Goal: Navigation & Orientation: Understand site structure

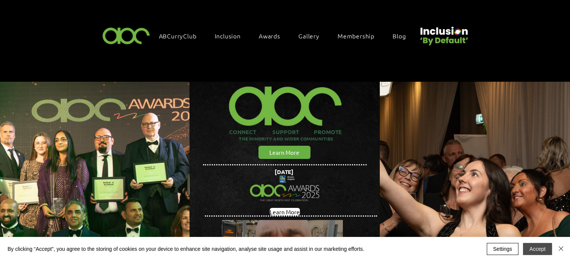
click at [538, 249] on button "Accept" at bounding box center [537, 249] width 29 height 12
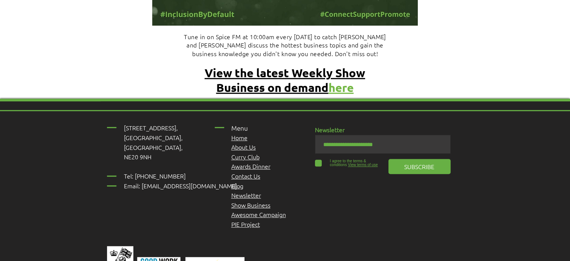
scroll to position [3360, 0]
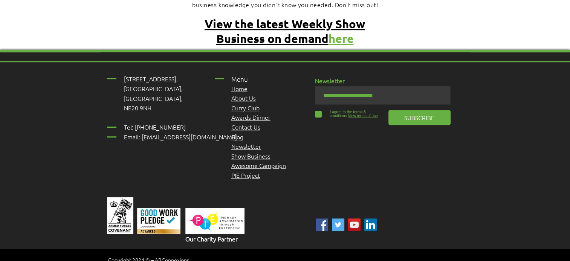
click at [242, 84] on link "Home" at bounding box center [239, 88] width 16 height 8
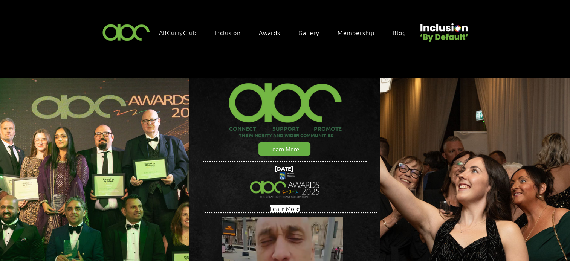
scroll to position [0, 0]
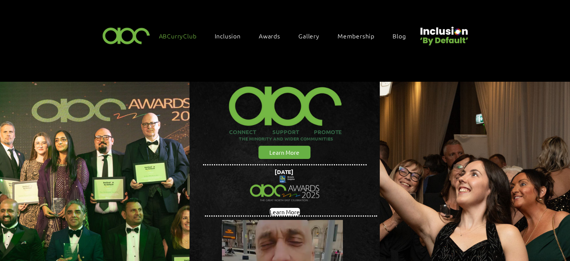
click at [188, 35] on span "ABCurryClub" at bounding box center [178, 36] width 38 height 8
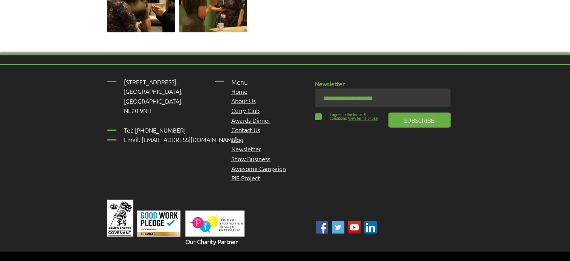
scroll to position [1705, 0]
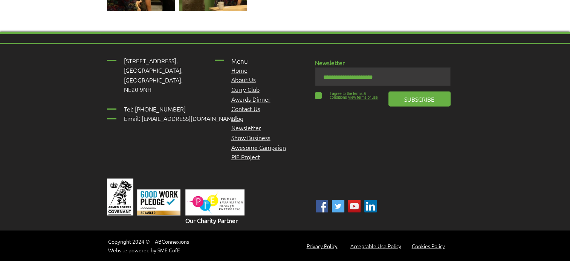
click at [250, 104] on link "Contact Us" at bounding box center [245, 108] width 29 height 8
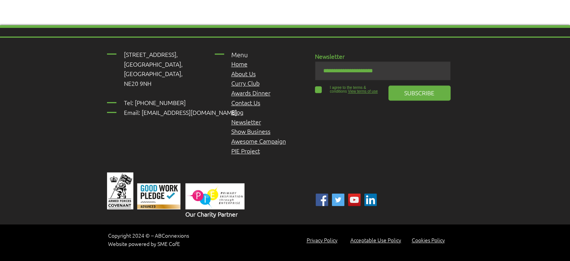
scroll to position [611, 0]
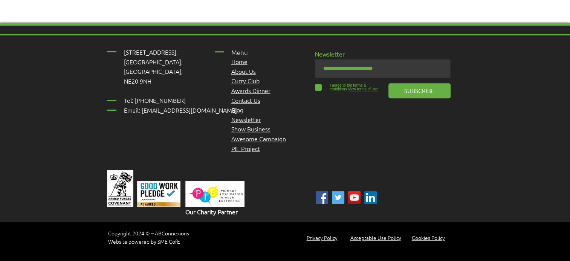
click at [316, 237] on span "Privacy Policy" at bounding box center [322, 238] width 31 height 8
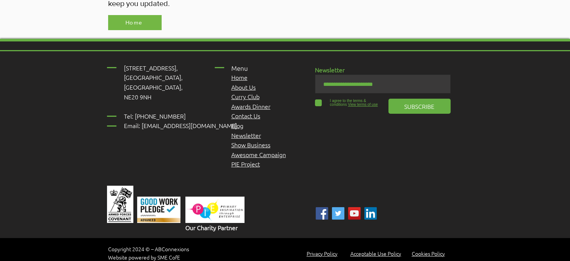
scroll to position [1859, 0]
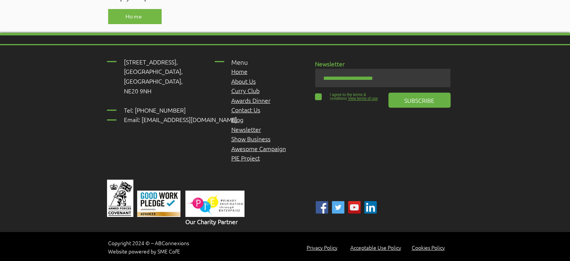
click at [371, 244] on span "Acceptable Use Policy" at bounding box center [375, 248] width 51 height 8
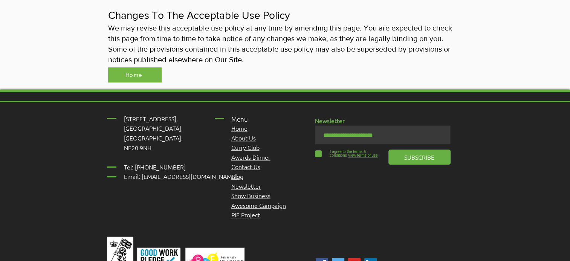
scroll to position [640, 0]
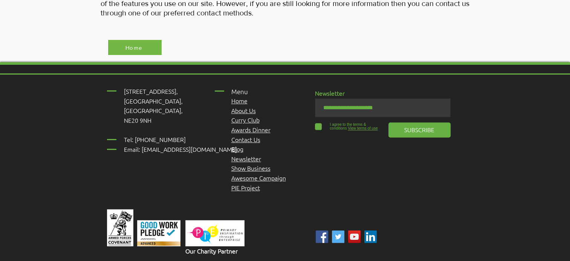
scroll to position [719, 0]
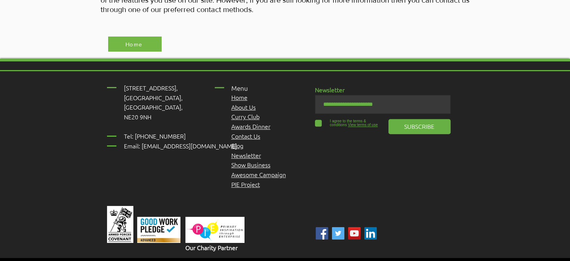
click at [250, 103] on span "About Us" at bounding box center [243, 107] width 24 height 8
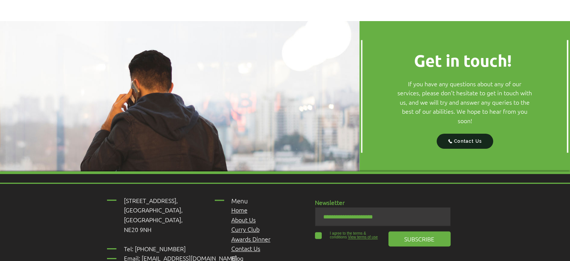
scroll to position [942, 0]
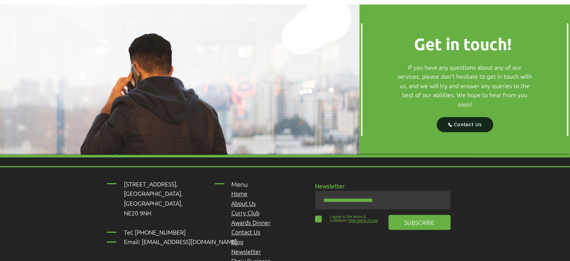
click at [249, 199] on span "About Us" at bounding box center [243, 203] width 24 height 8
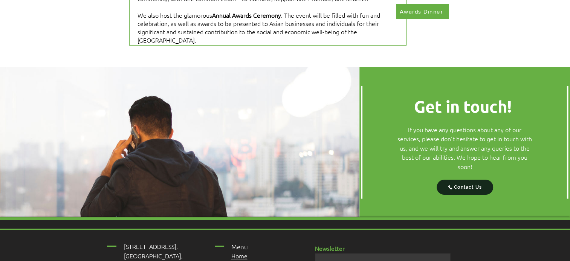
scroll to position [985, 0]
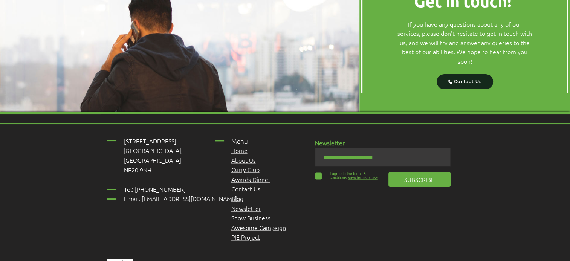
click at [264, 214] on span "Show Business" at bounding box center [250, 218] width 39 height 8
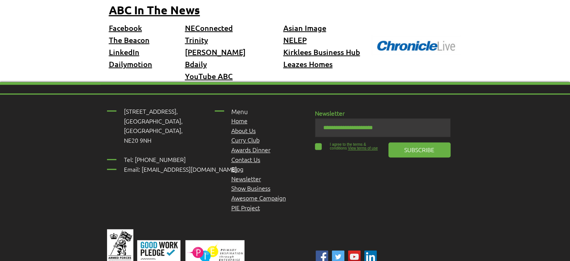
scroll to position [527, 0]
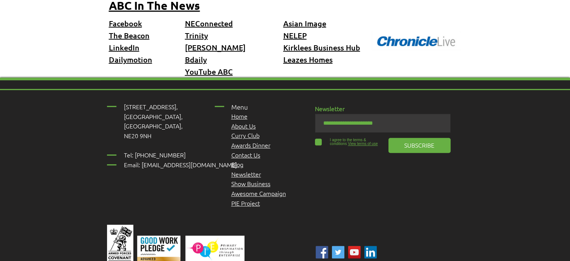
click at [281, 189] on span "Awesome Campaign" at bounding box center [258, 193] width 55 height 8
click at [247, 189] on span "Awesome Campaign" at bounding box center [258, 193] width 55 height 8
click at [246, 199] on span "PIE Project" at bounding box center [245, 203] width 29 height 8
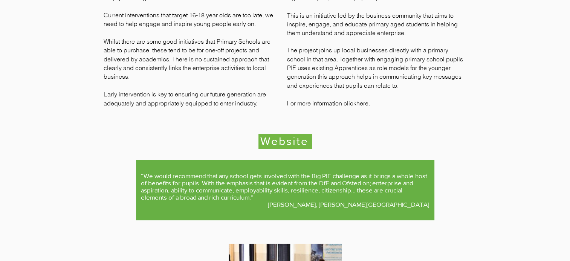
scroll to position [520, 0]
